Goal: Obtain resource: Download file/media

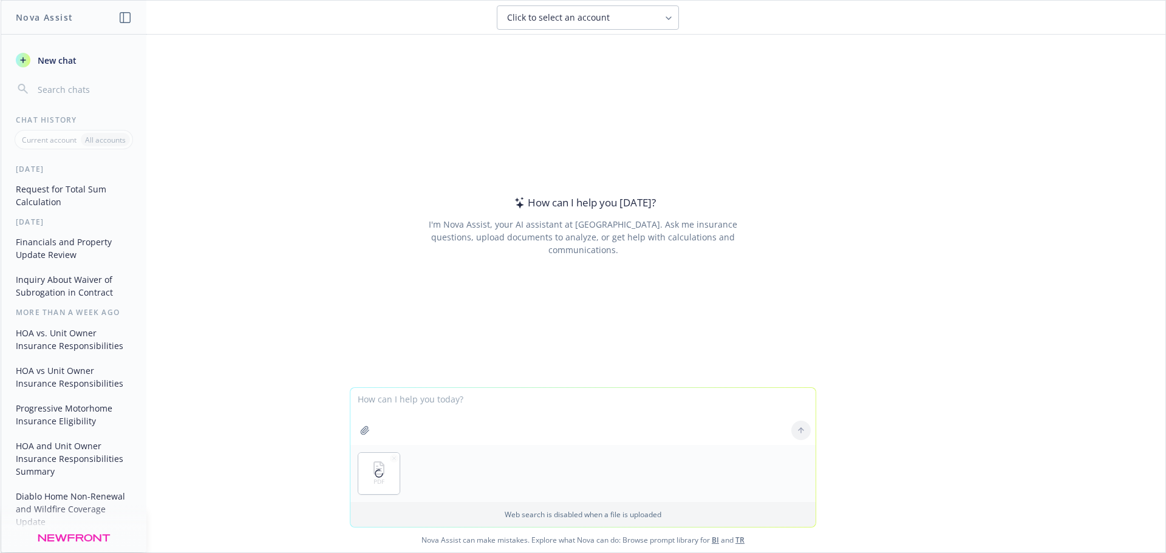
click at [423, 408] on textarea at bounding box center [582, 416] width 465 height 57
type textarea "does this unit contain interior fire sprinklers?"
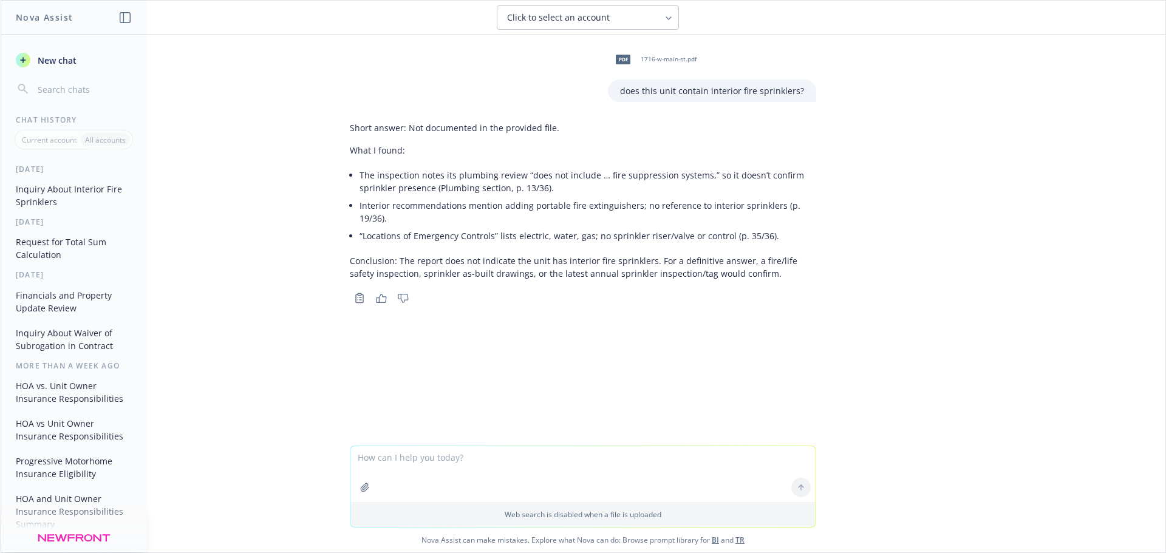
click at [652, 59] on span "1716-w-main-st.pdf" at bounding box center [669, 59] width 56 height 8
click at [652, 59] on div "pdf 1716-w-main-st.pdf" at bounding box center [712, 59] width 208 height 30
